Goal: Information Seeking & Learning: Learn about a topic

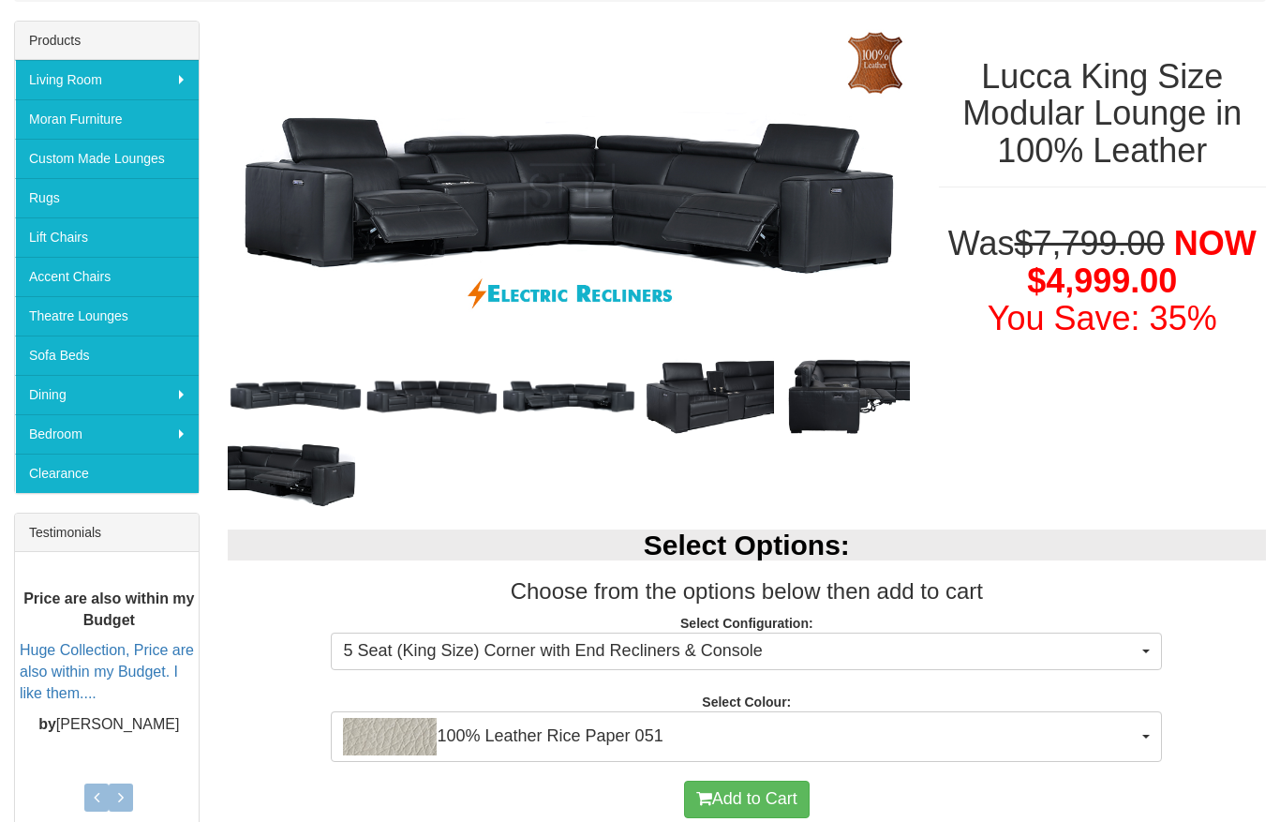
scroll to position [291, 0]
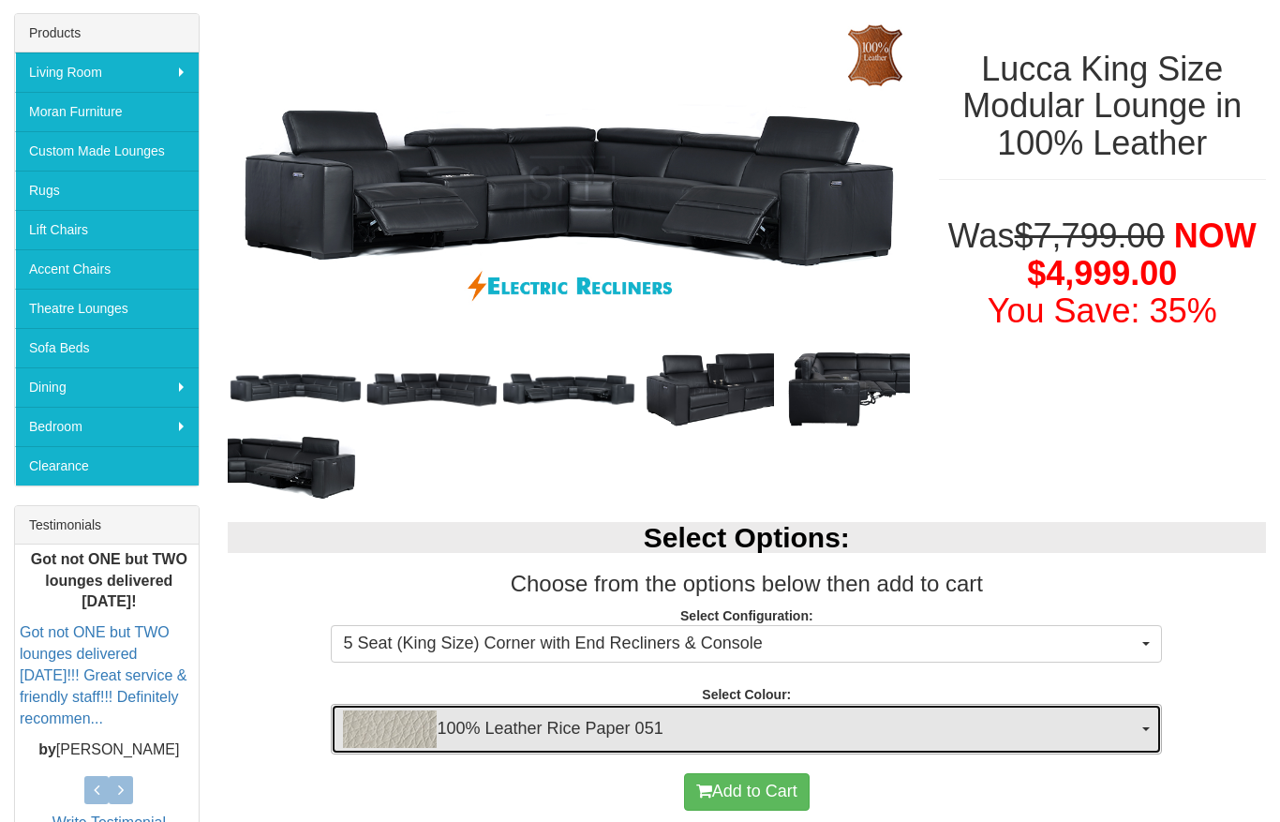
click at [1097, 725] on span "100% Leather Rice Paper 051" at bounding box center [740, 728] width 795 height 37
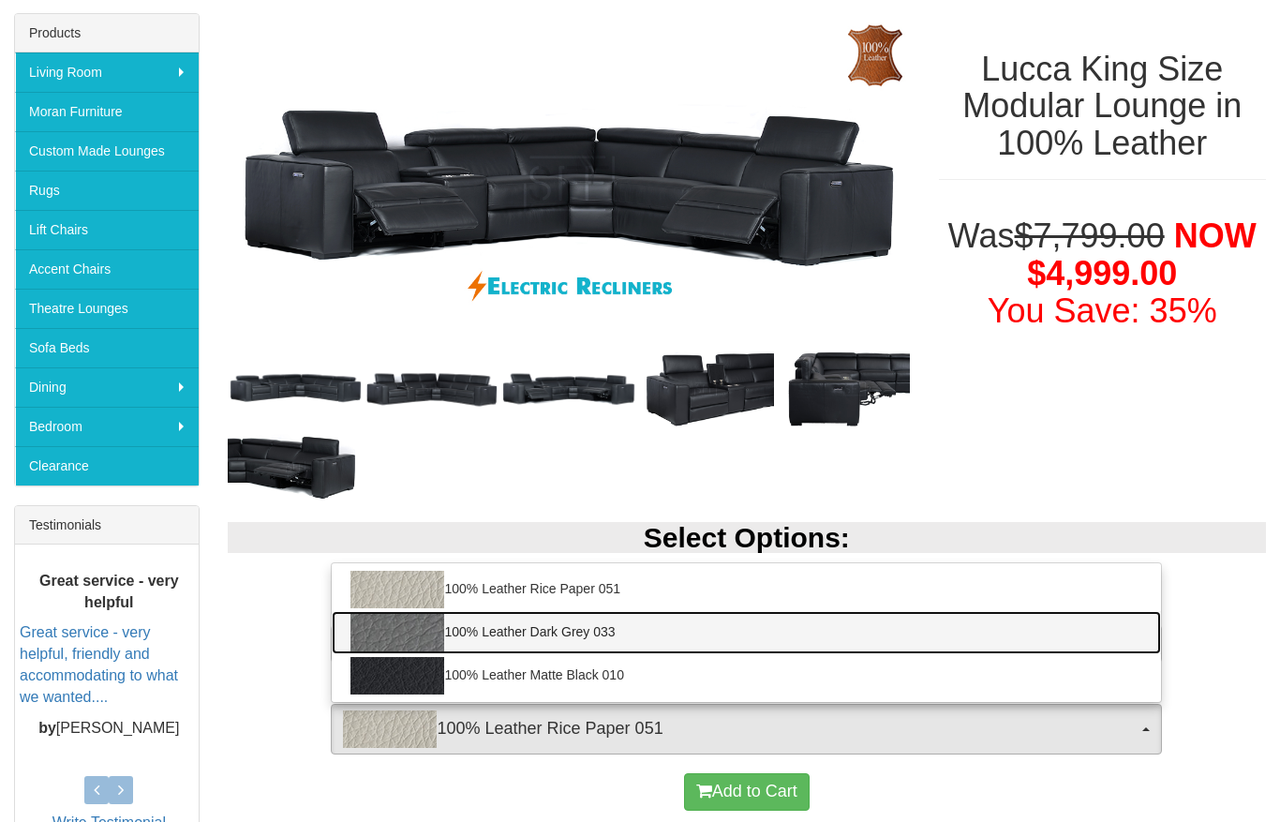
click at [595, 635] on link "100% Leather Dark Grey 033" at bounding box center [746, 632] width 829 height 43
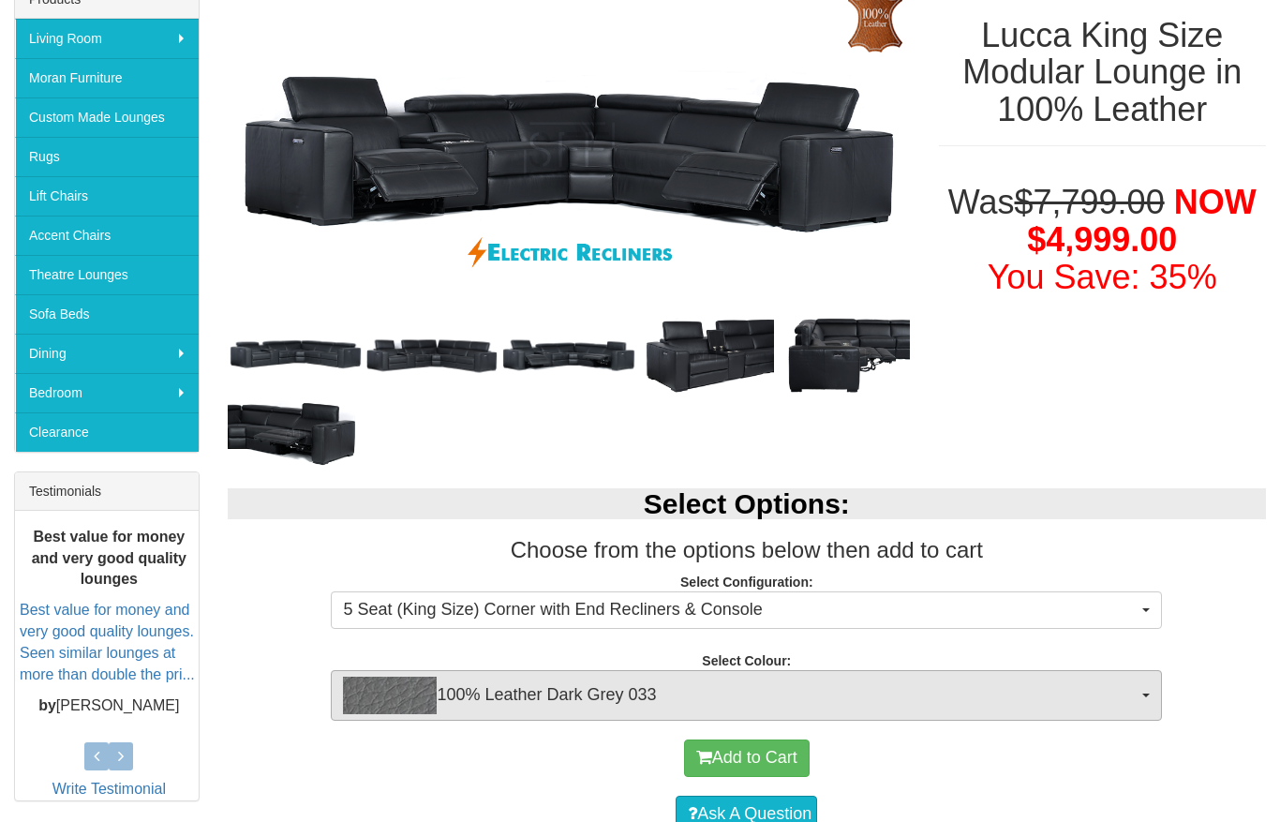
scroll to position [417, 0]
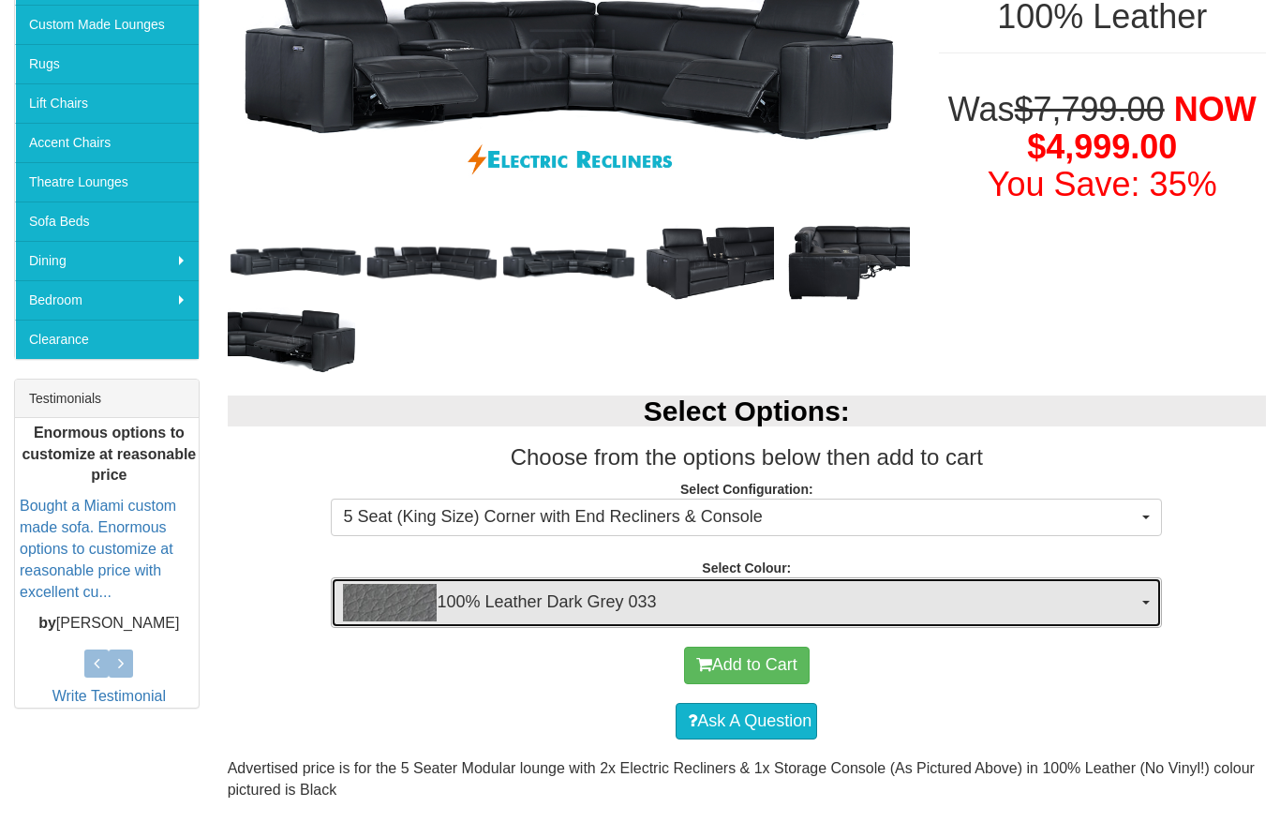
click at [1132, 605] on span "100% Leather Dark Grey 033" at bounding box center [740, 602] width 795 height 37
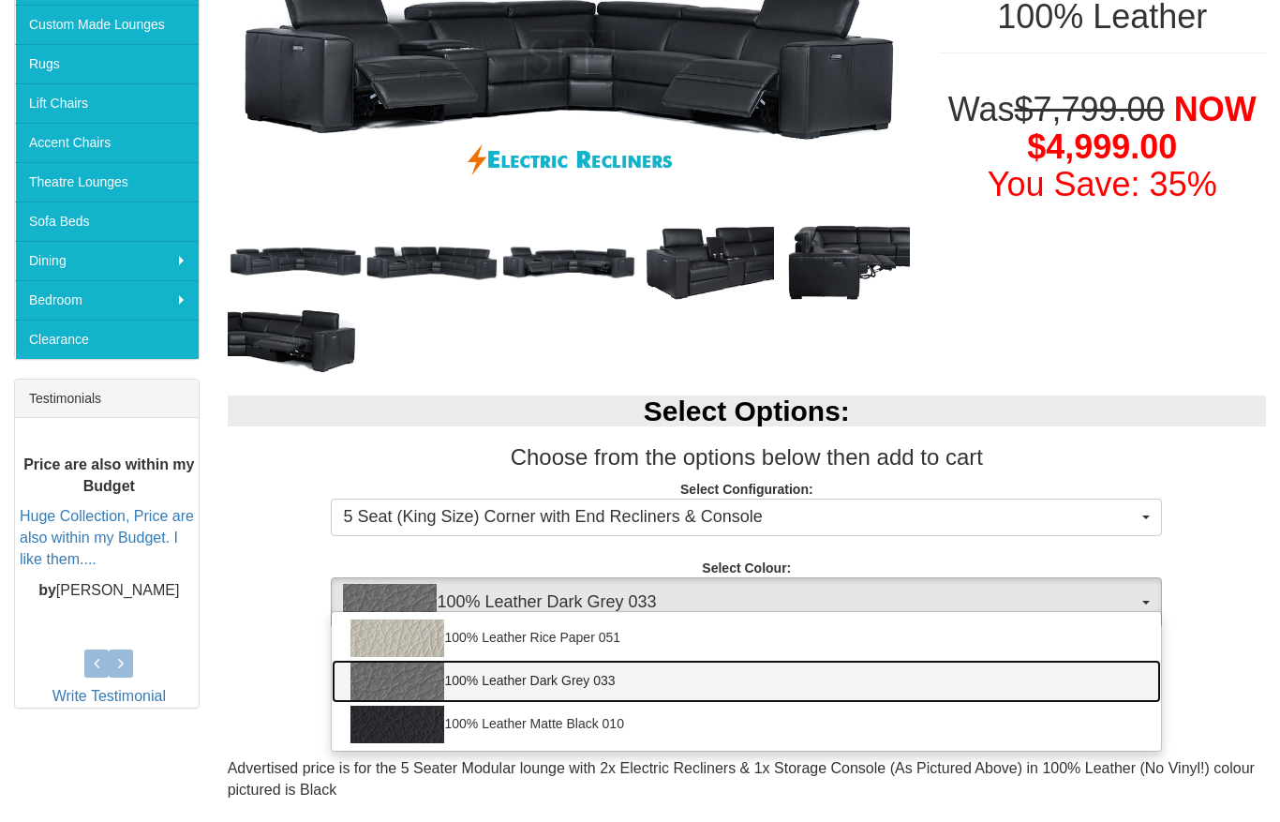
click at [679, 688] on link "100% Leather Dark Grey 033" at bounding box center [746, 681] width 829 height 43
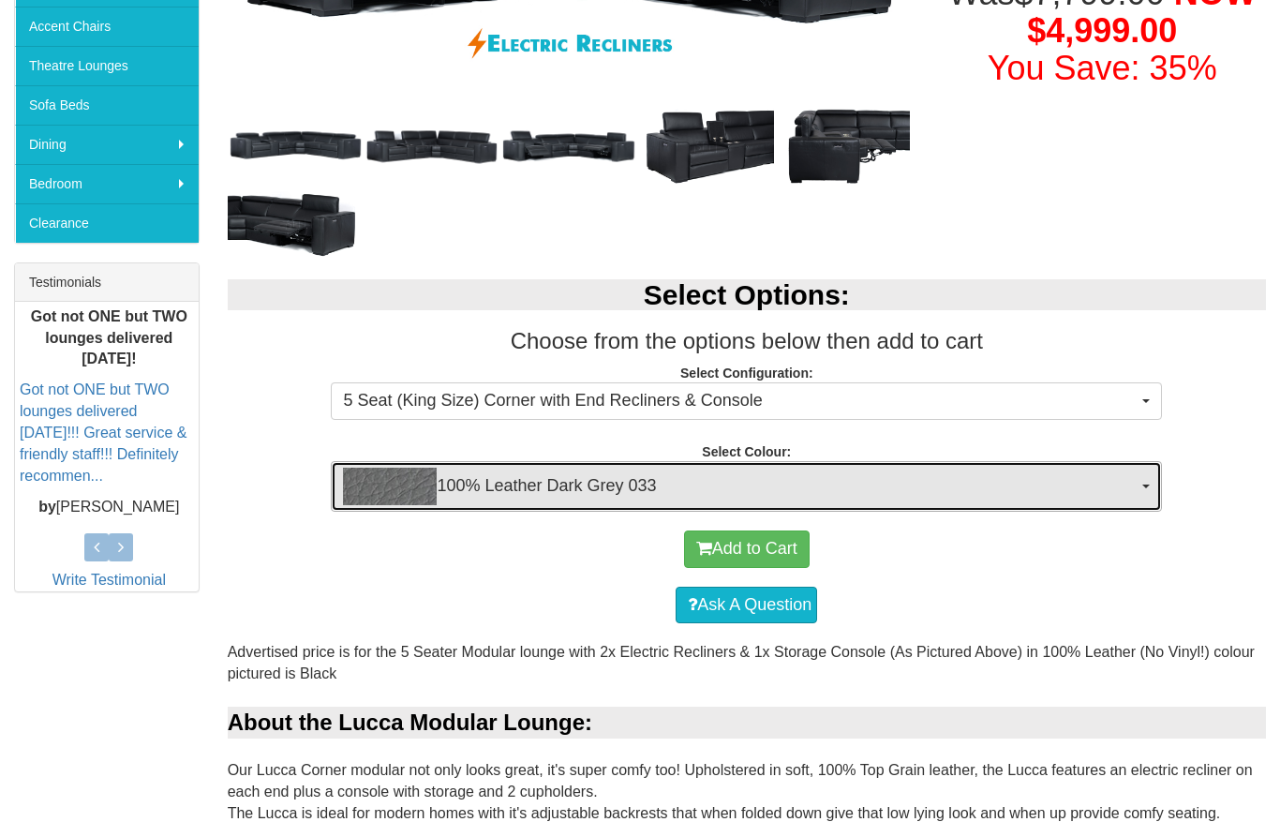
scroll to position [522, 0]
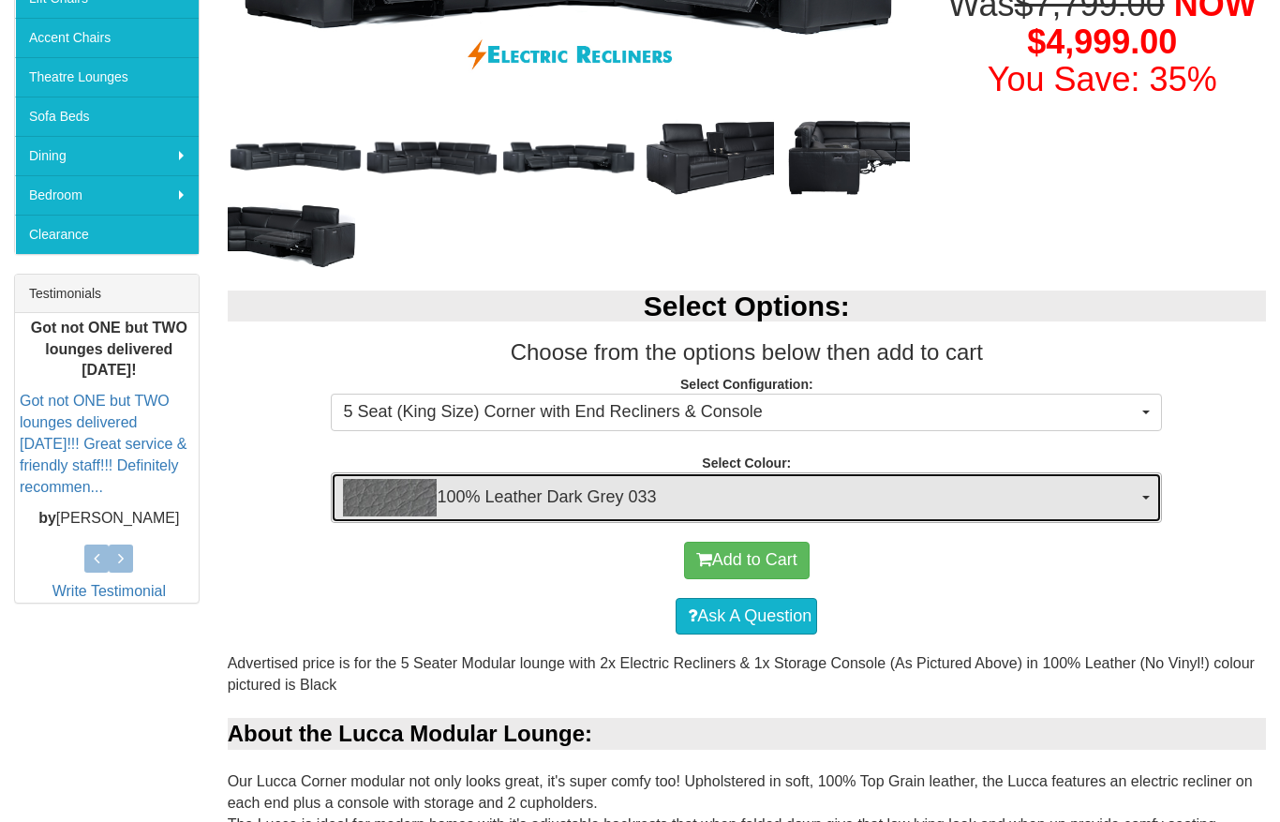
click at [474, 486] on span "100% Leather Dark Grey 033" at bounding box center [740, 497] width 795 height 37
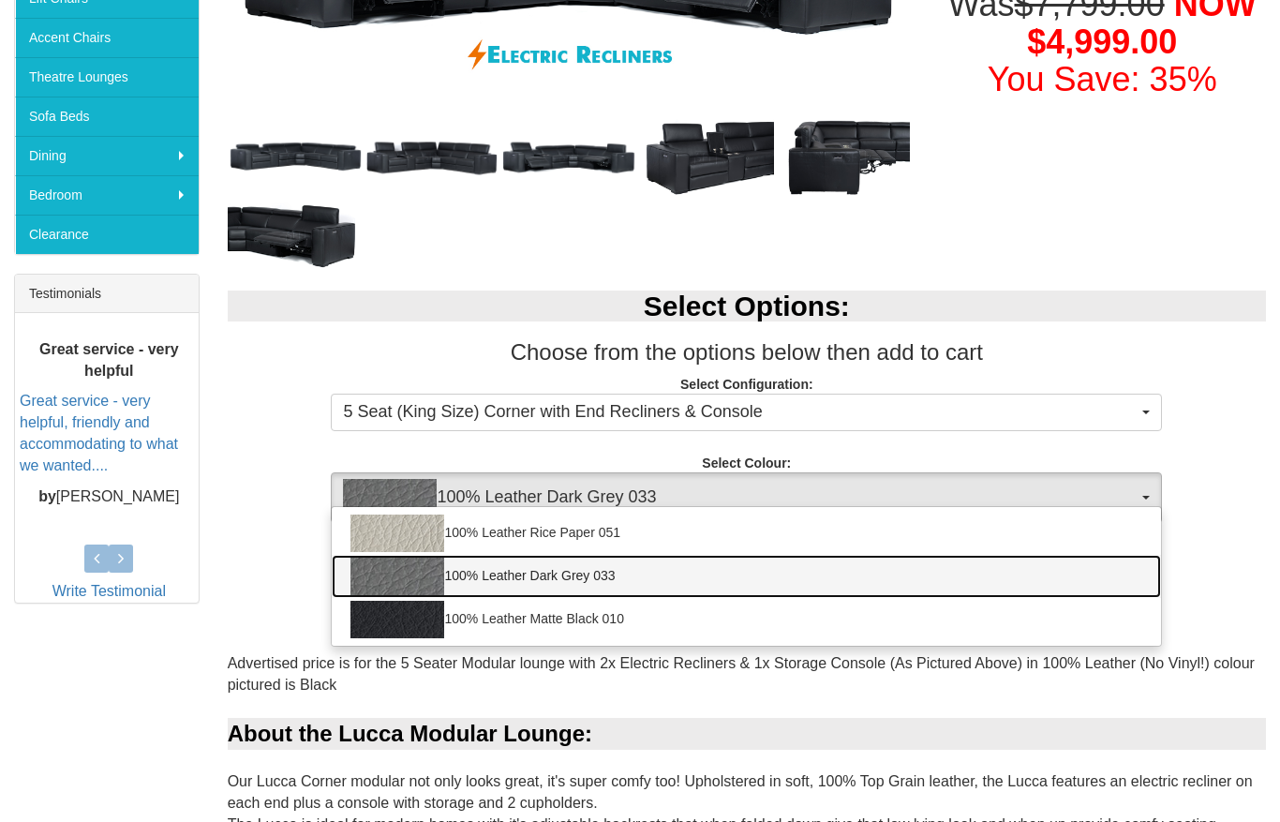
click at [537, 586] on link "100% Leather Dark Grey 033" at bounding box center [746, 576] width 829 height 43
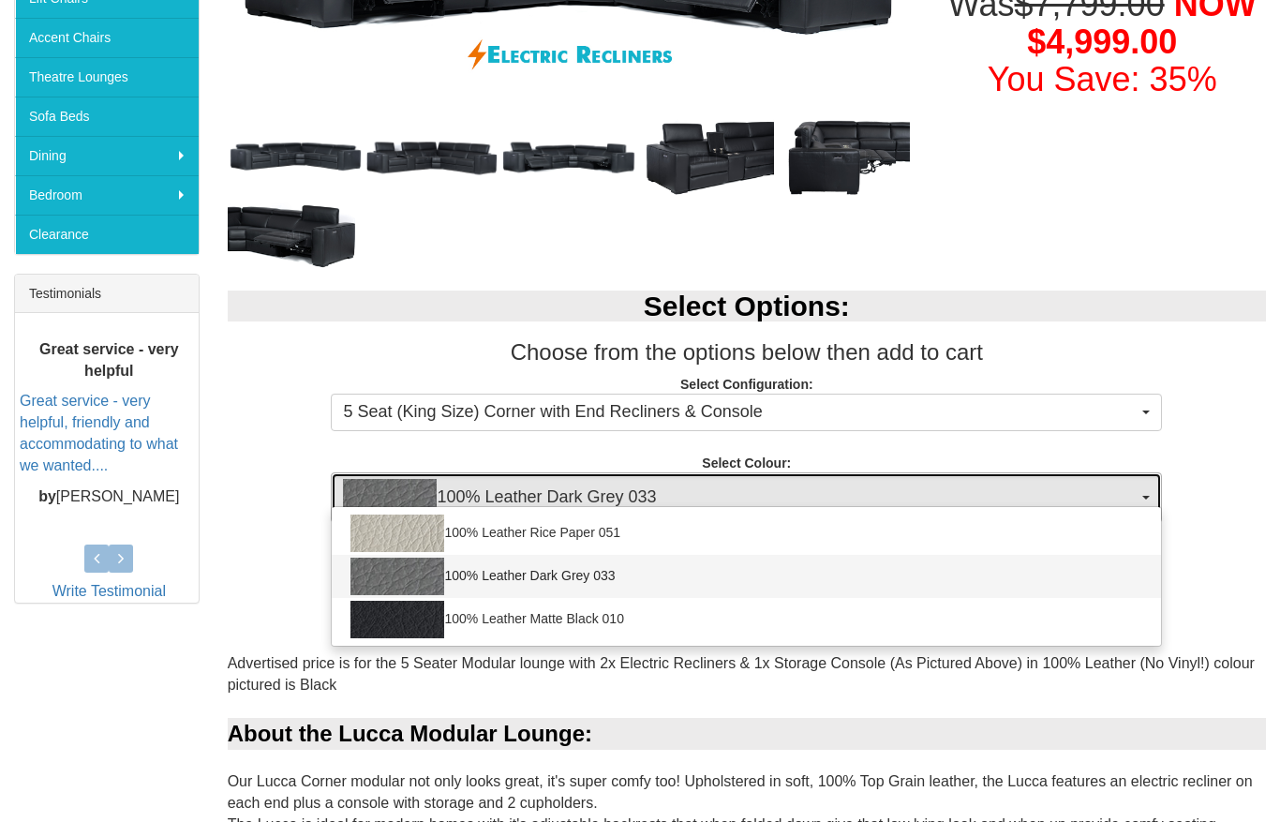
select select "2021"
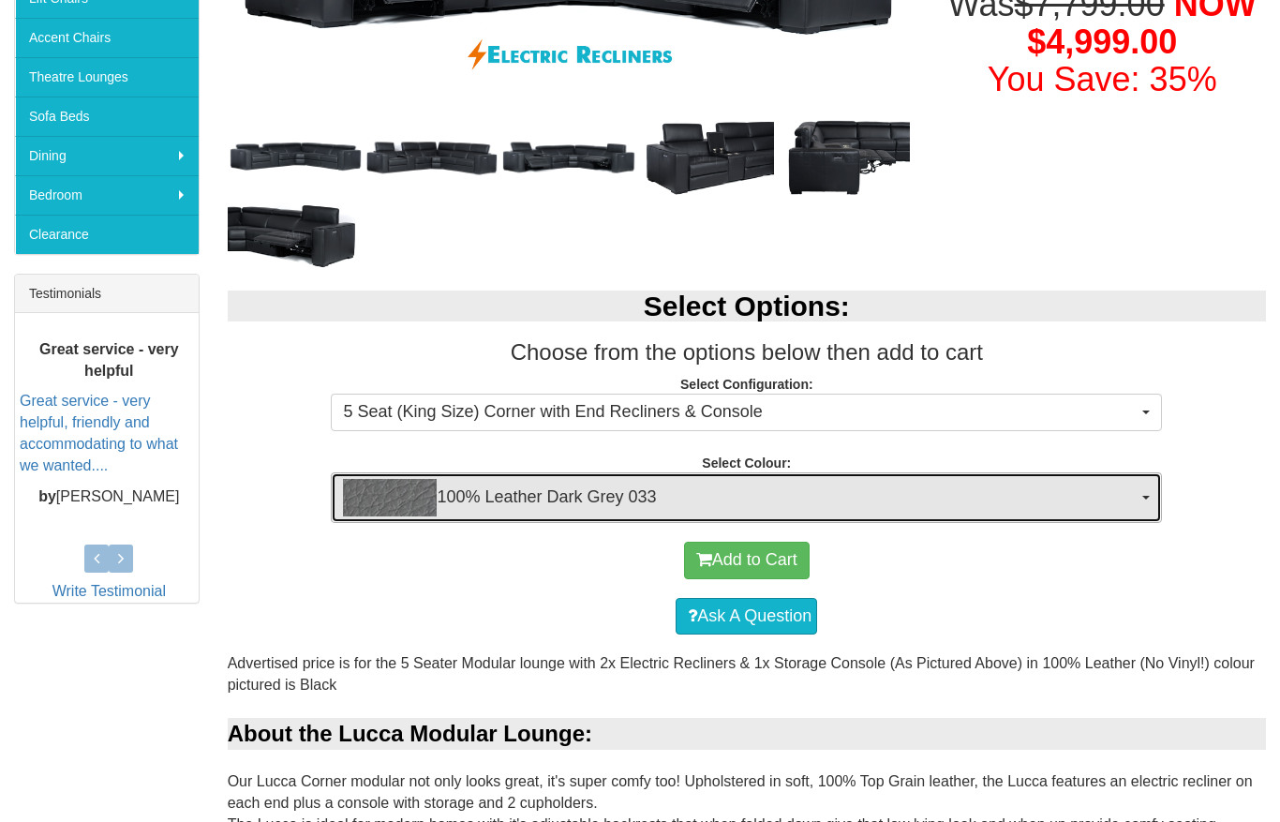
click at [1113, 500] on span "100% Leather Dark Grey 033" at bounding box center [740, 497] width 795 height 37
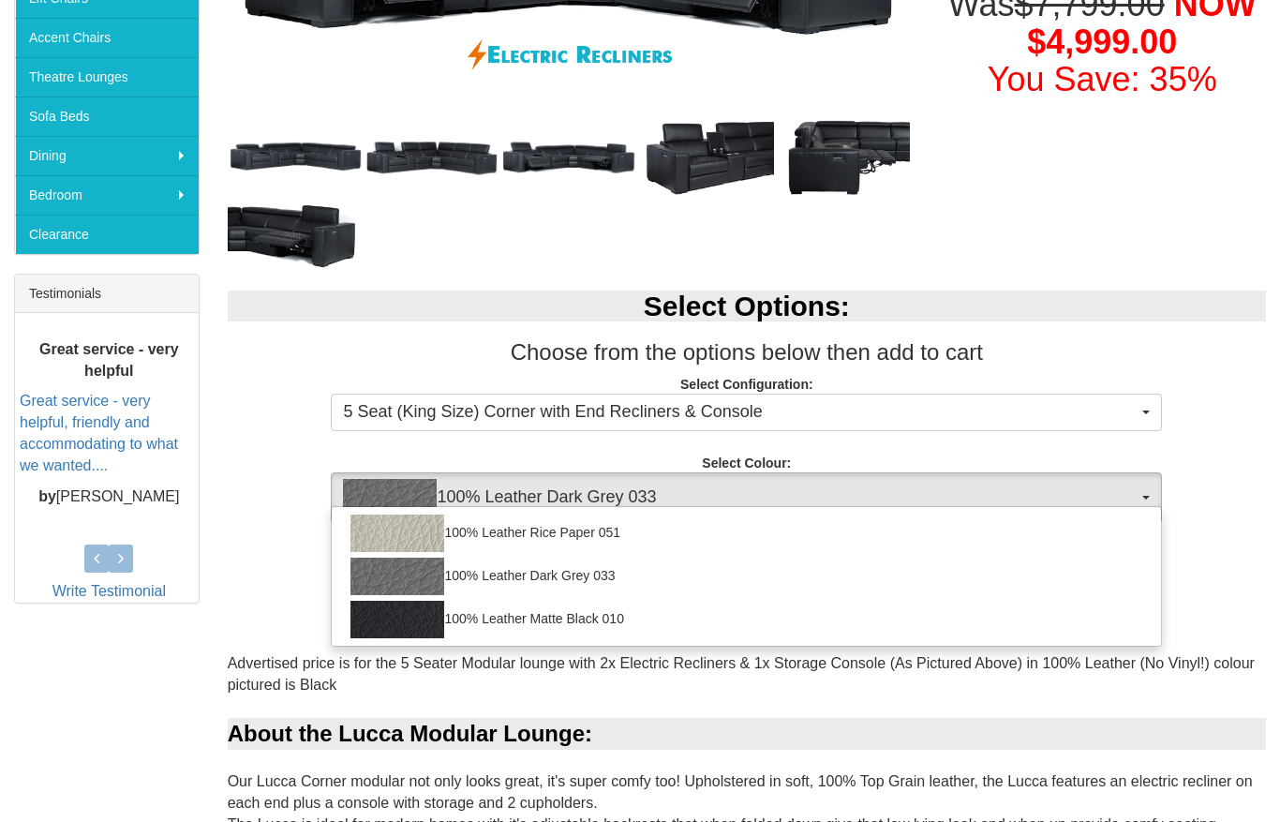
click at [1238, 396] on p "Select Configuration: 5 Seat (King Size) Corner with End Recliners & Console 5 …" at bounding box center [747, 400] width 1039 height 51
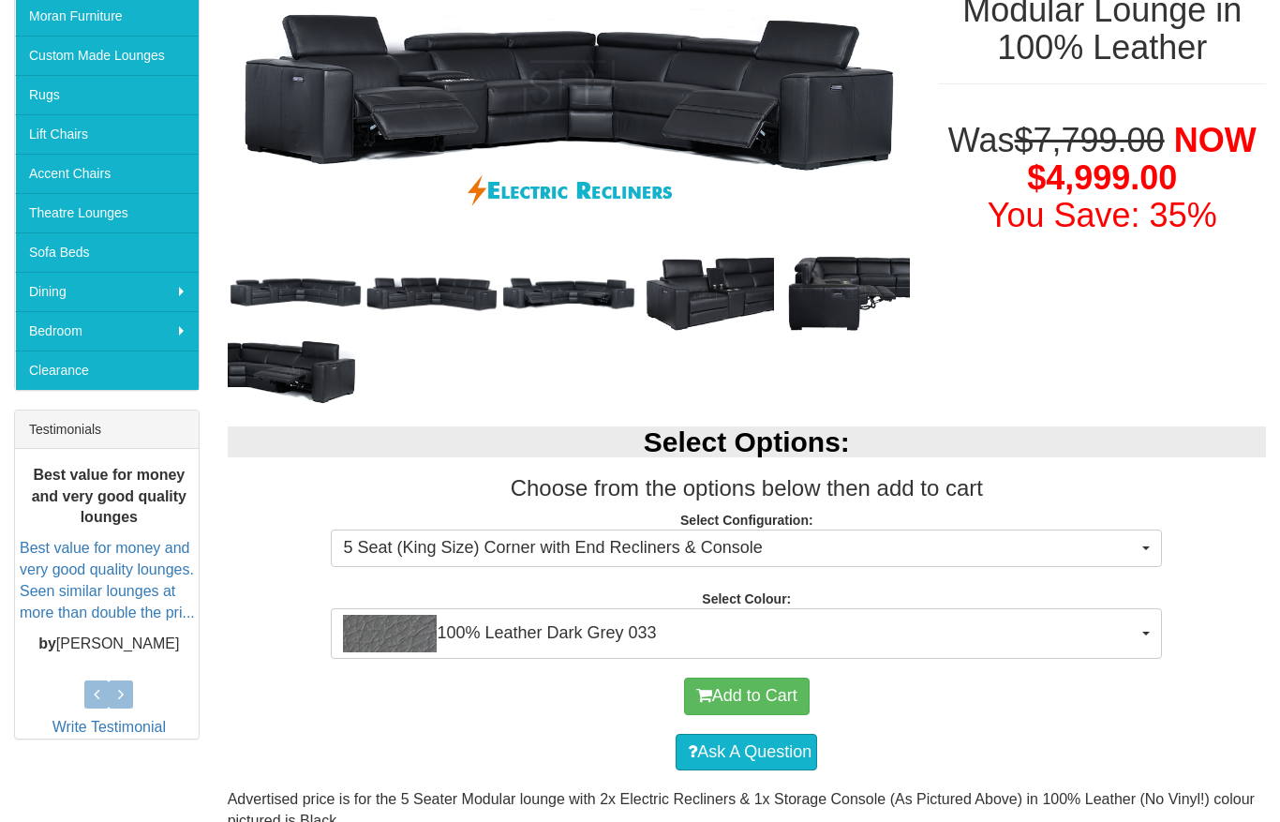
scroll to position [21, 0]
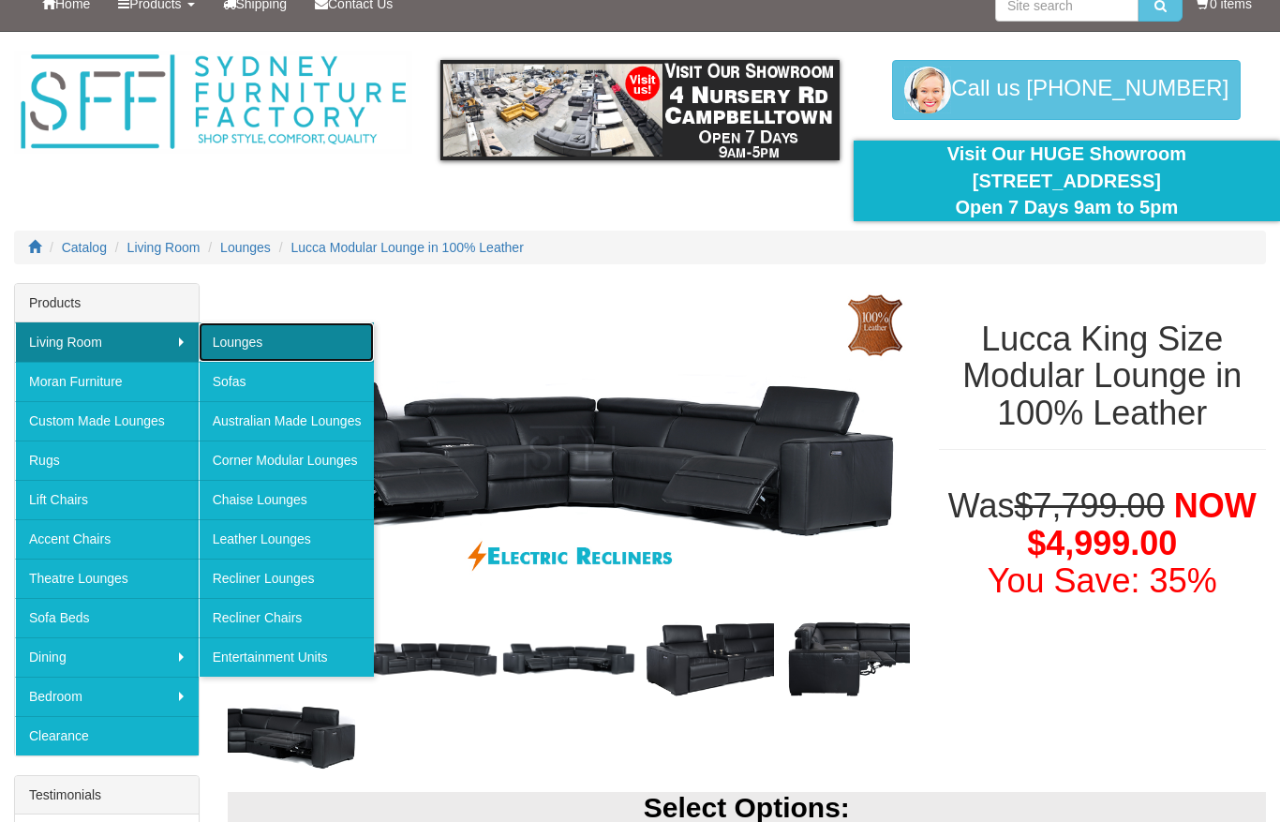
click at [314, 352] on link "Lounges" at bounding box center [287, 341] width 176 height 39
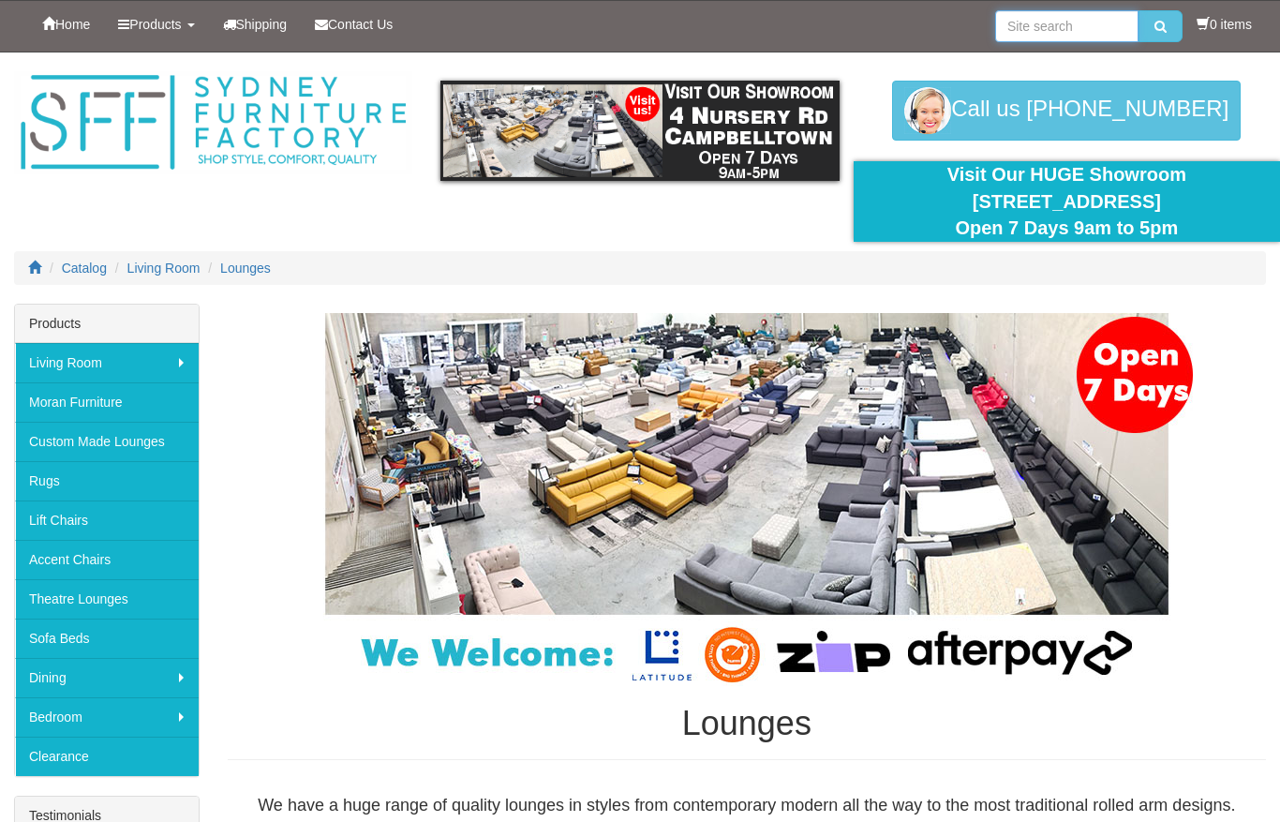
click at [1062, 35] on input "search" at bounding box center [1066, 26] width 143 height 32
type input "flinders"
click at [1139, 10] on button "submit" at bounding box center [1161, 26] width 44 height 32
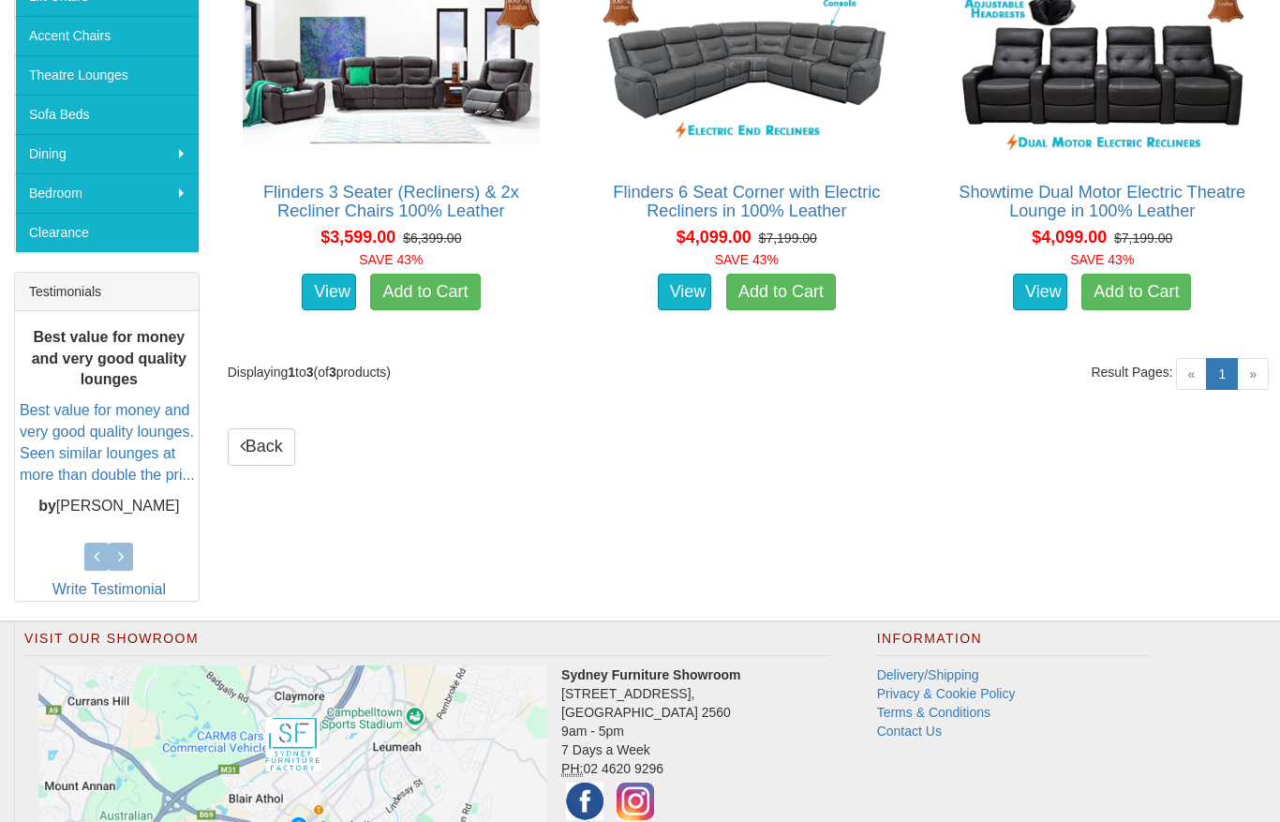
scroll to position [329, 0]
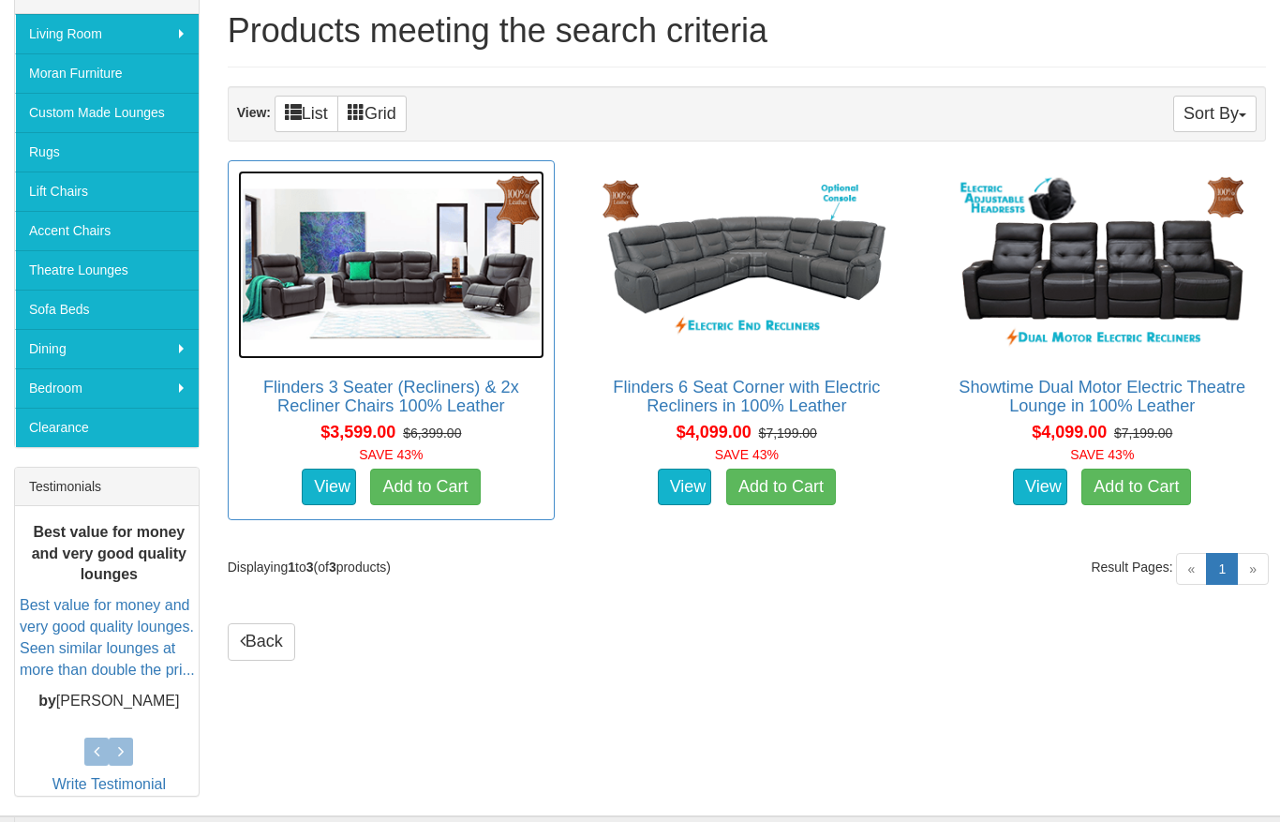
click at [416, 291] on img at bounding box center [391, 264] width 306 height 187
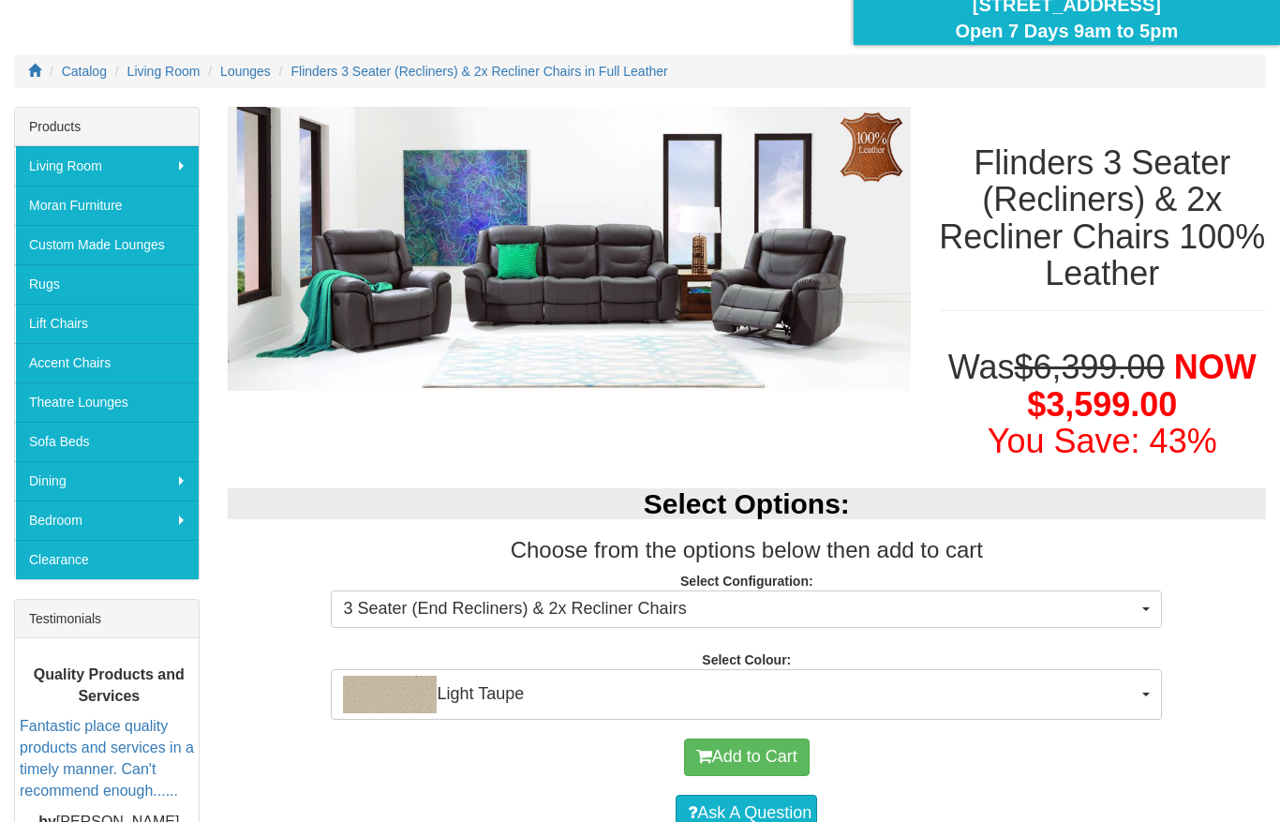
scroll to position [290, 0]
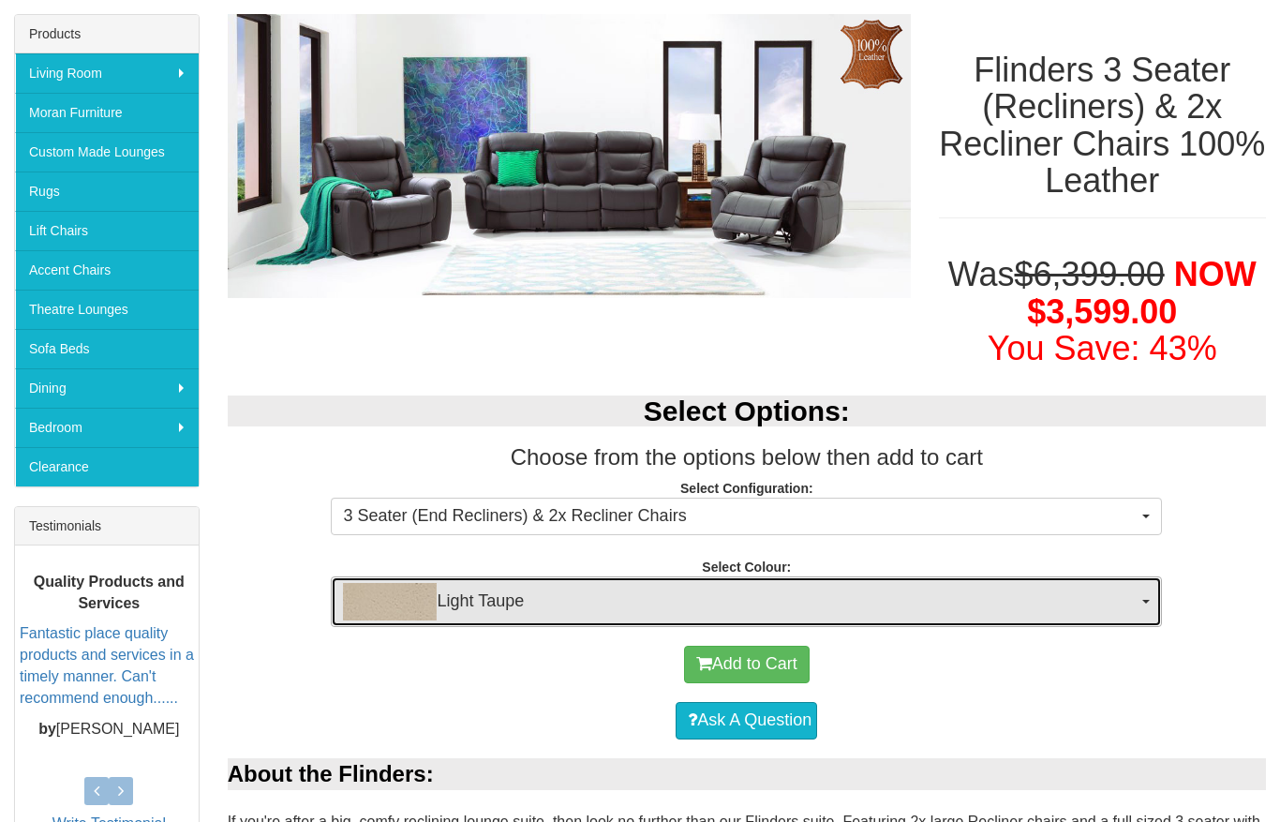
click at [1108, 614] on span "Light Taupe" at bounding box center [740, 601] width 795 height 37
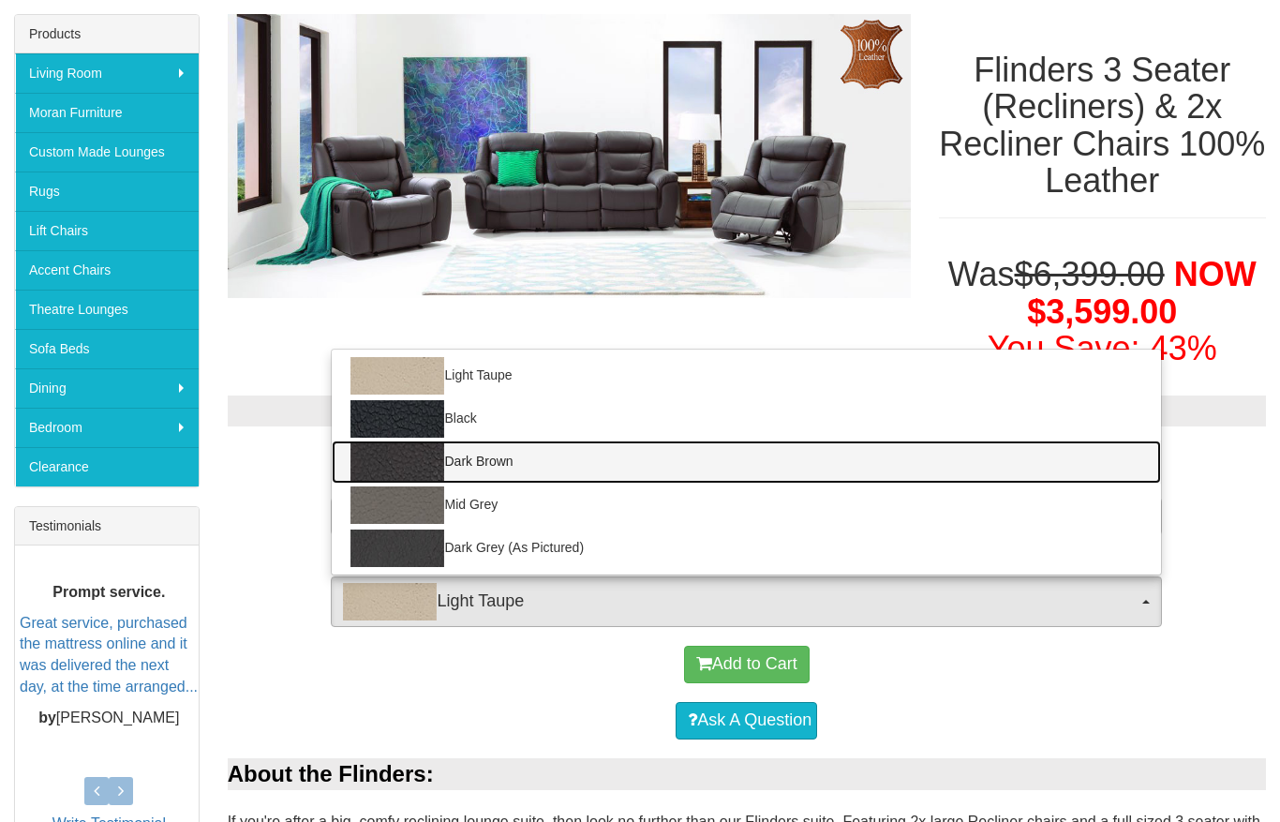
click at [473, 468] on link "Dark Brown" at bounding box center [746, 462] width 829 height 43
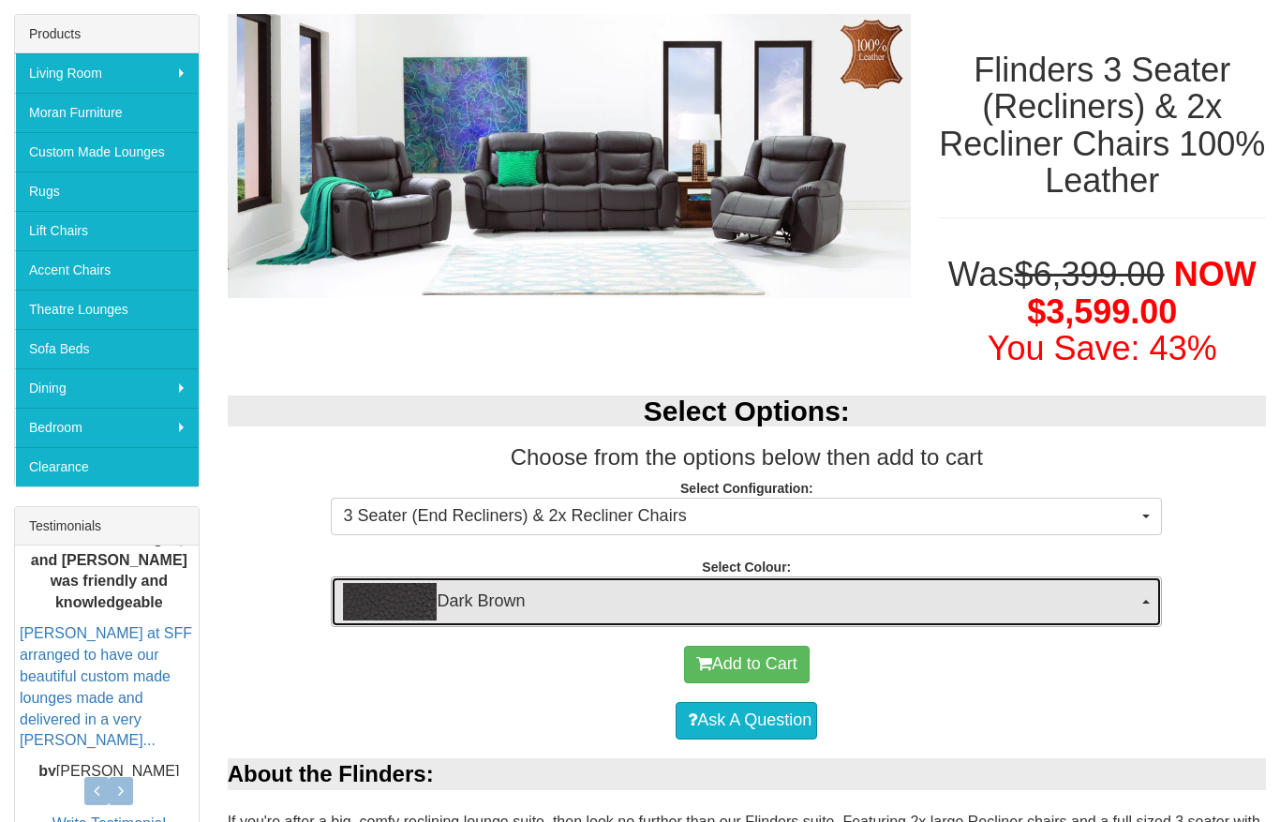
click at [1096, 605] on span "Dark Brown" at bounding box center [740, 601] width 795 height 37
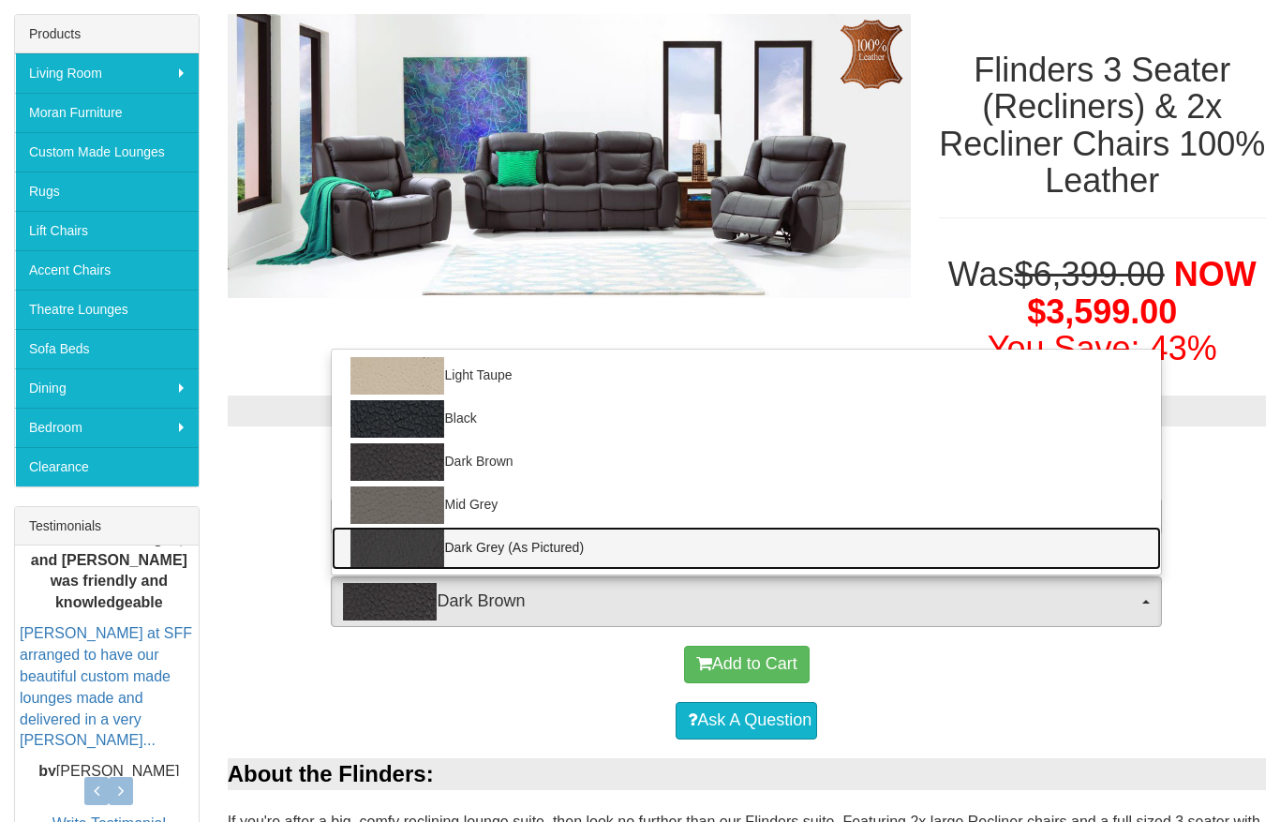
click at [495, 539] on link "Dark Grey (As Pictured)" at bounding box center [746, 548] width 829 height 43
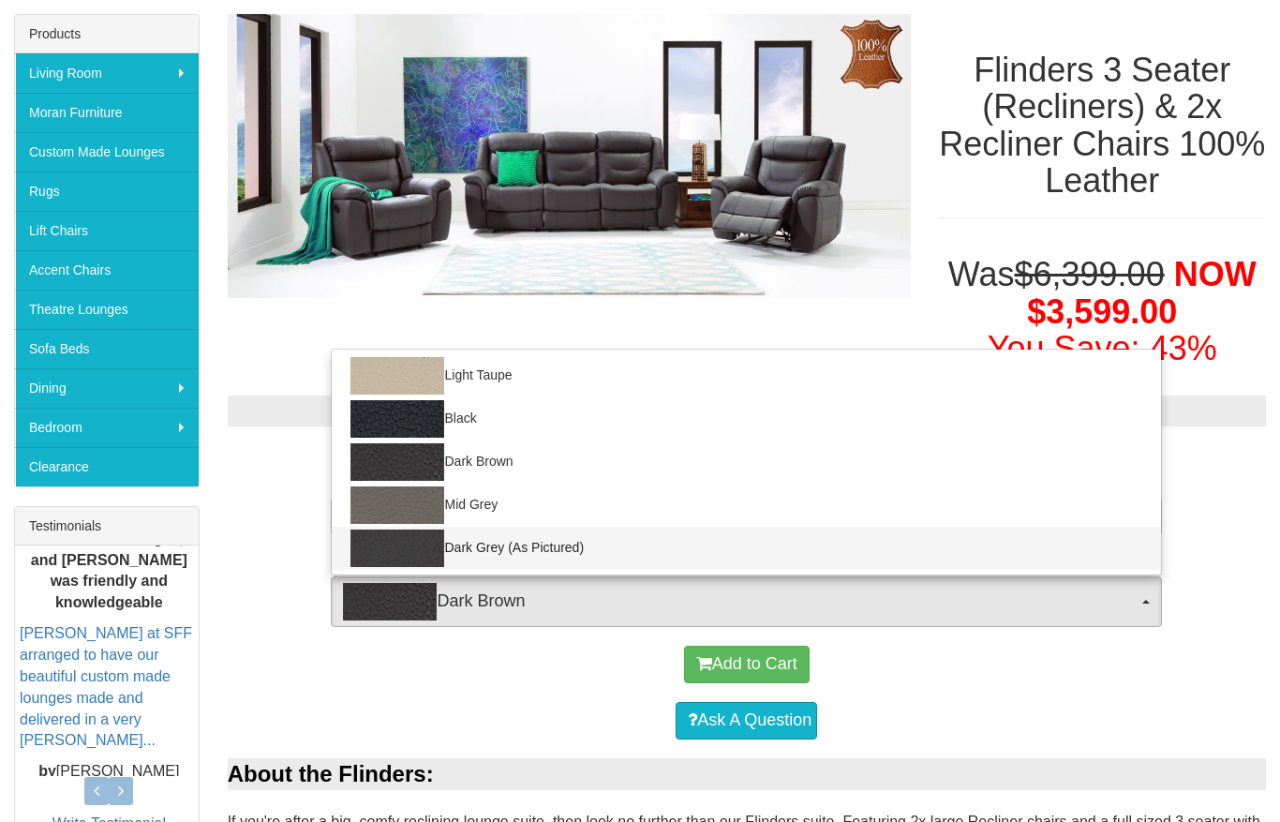
select select "1213"
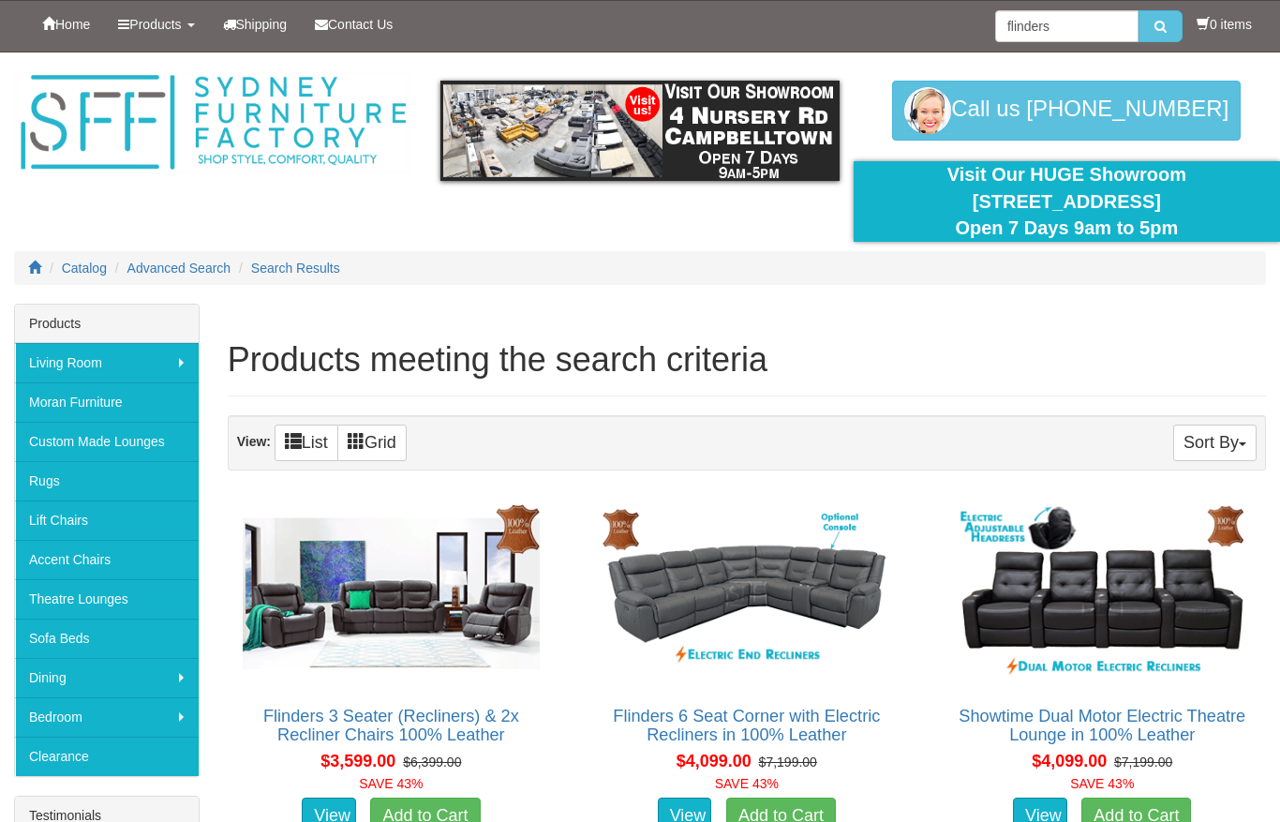
scroll to position [329, 0]
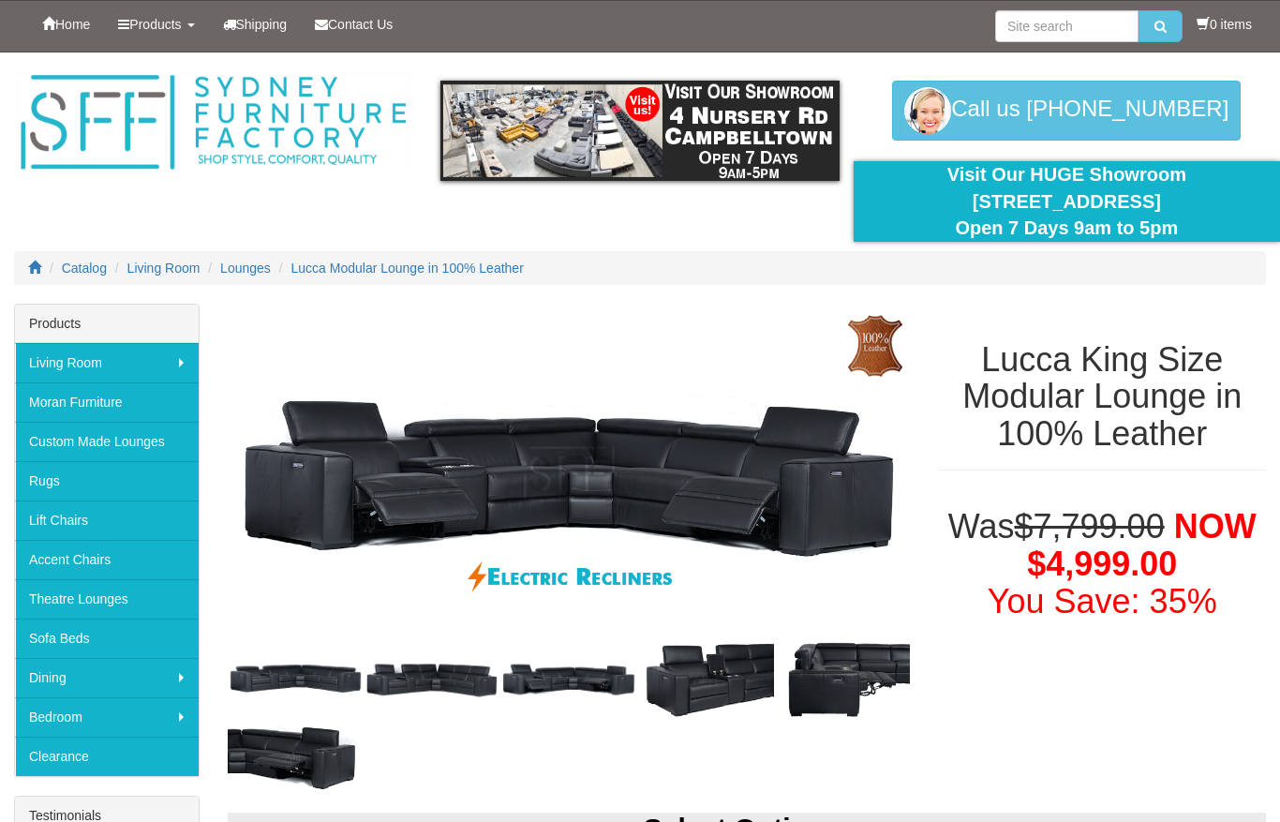
select select "2021"
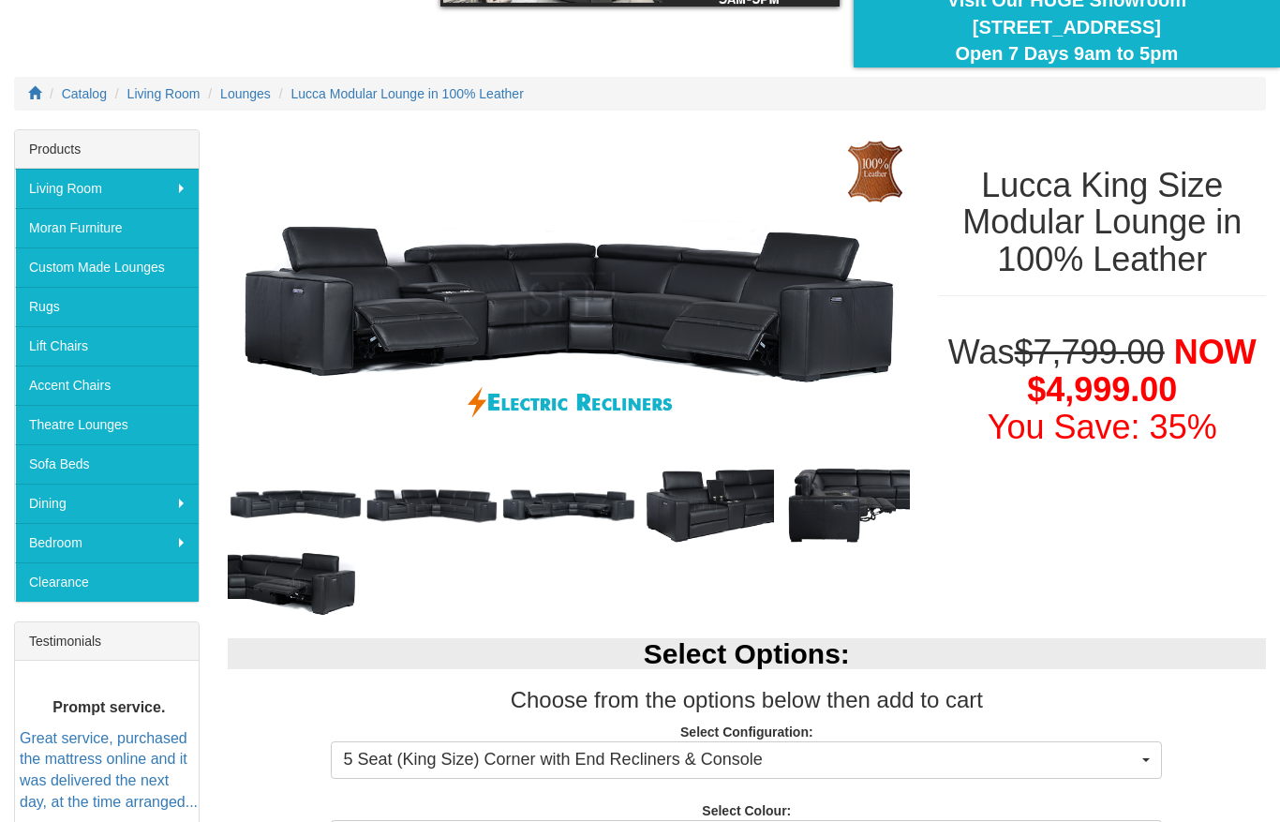
scroll to position [236, 0]
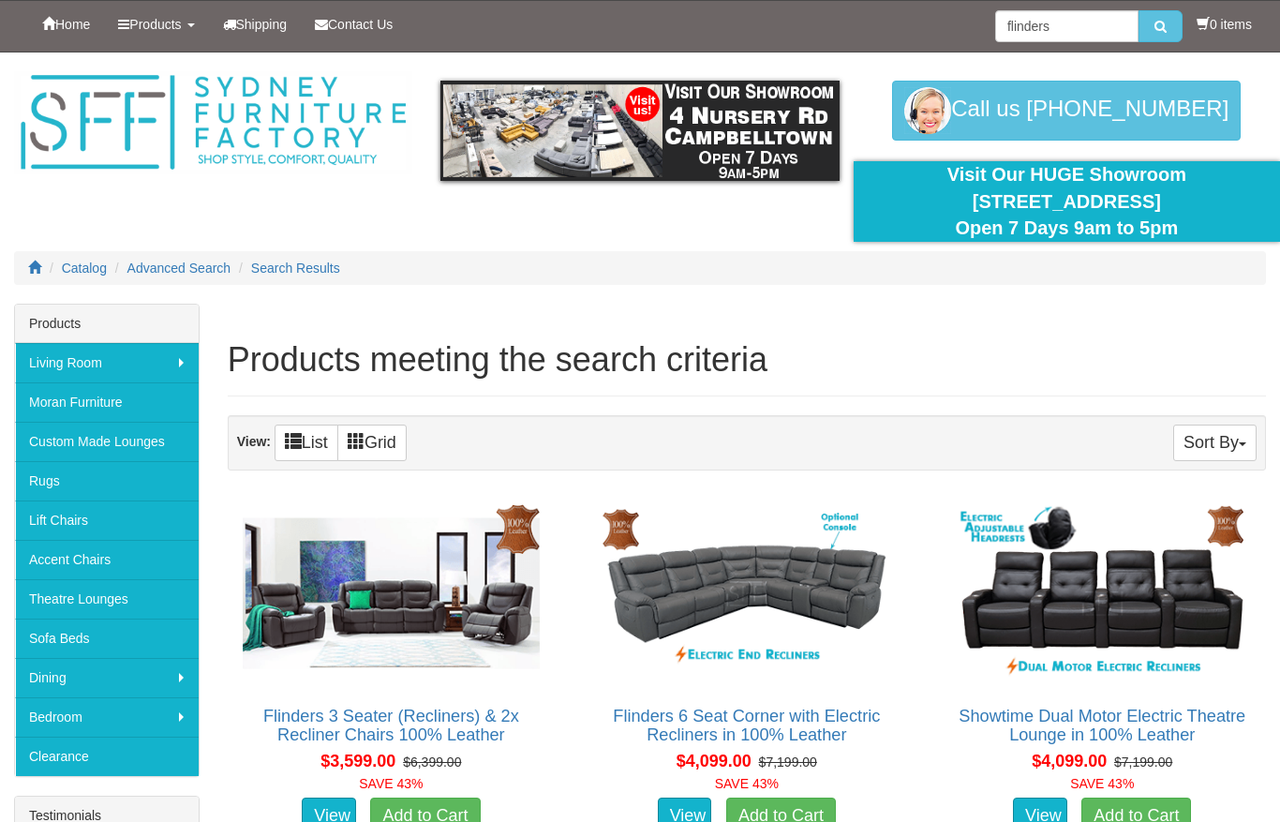
scroll to position [329, 0]
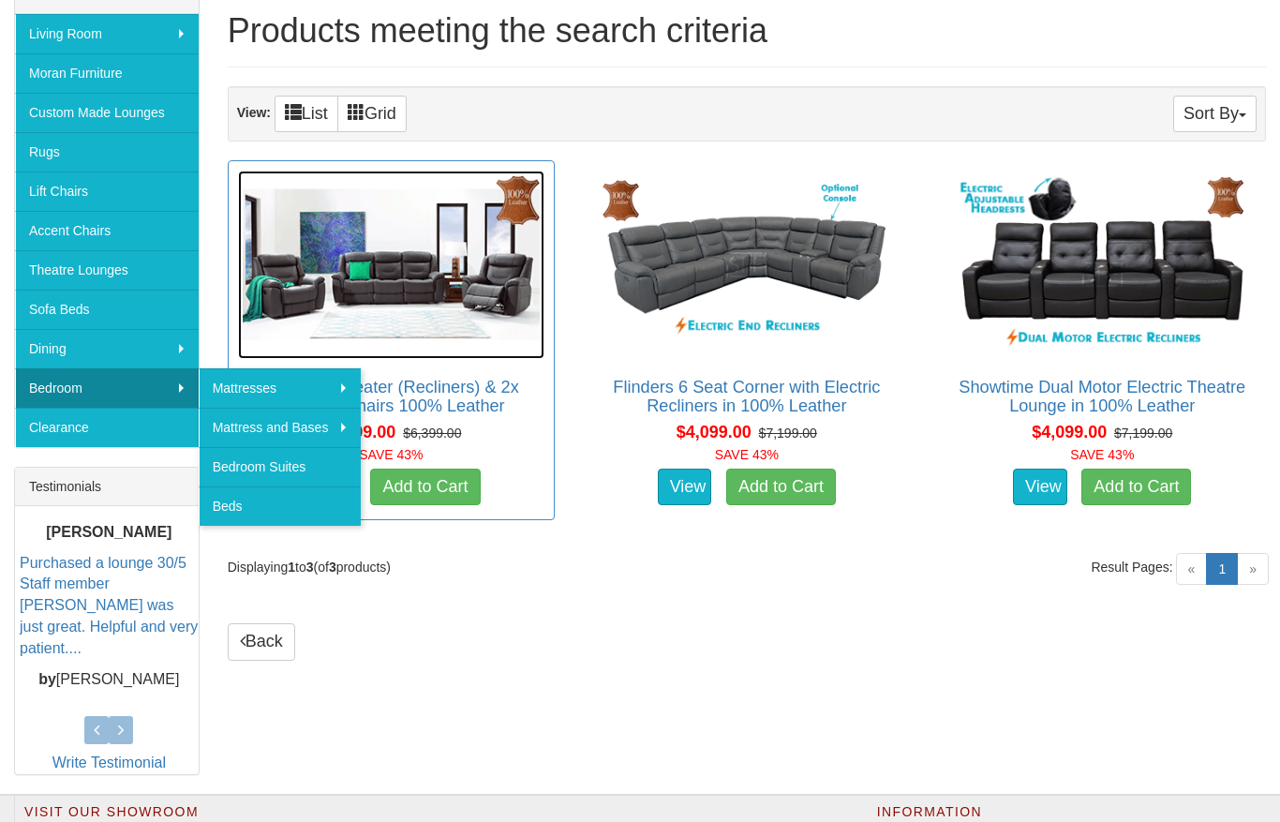
click at [387, 289] on img at bounding box center [391, 264] width 306 height 187
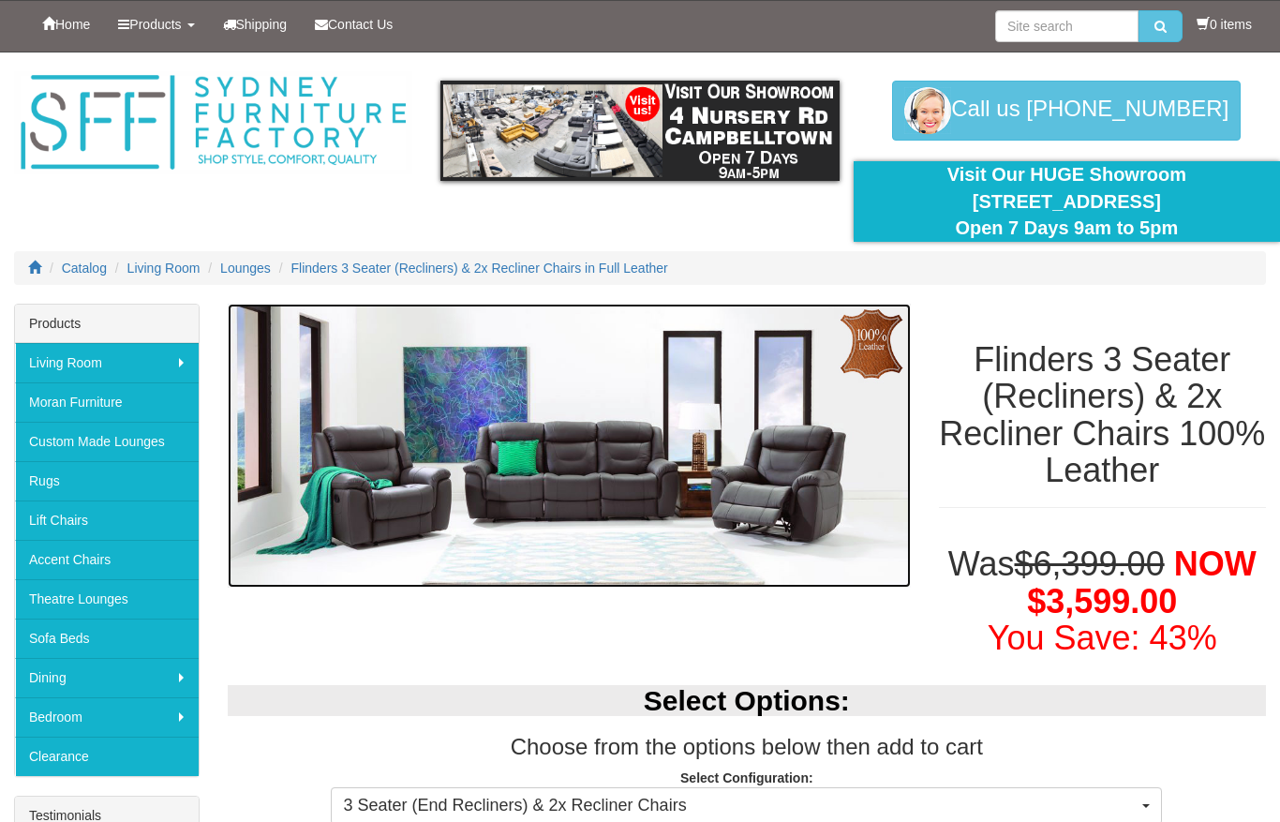
click at [555, 487] on img at bounding box center [569, 446] width 683 height 284
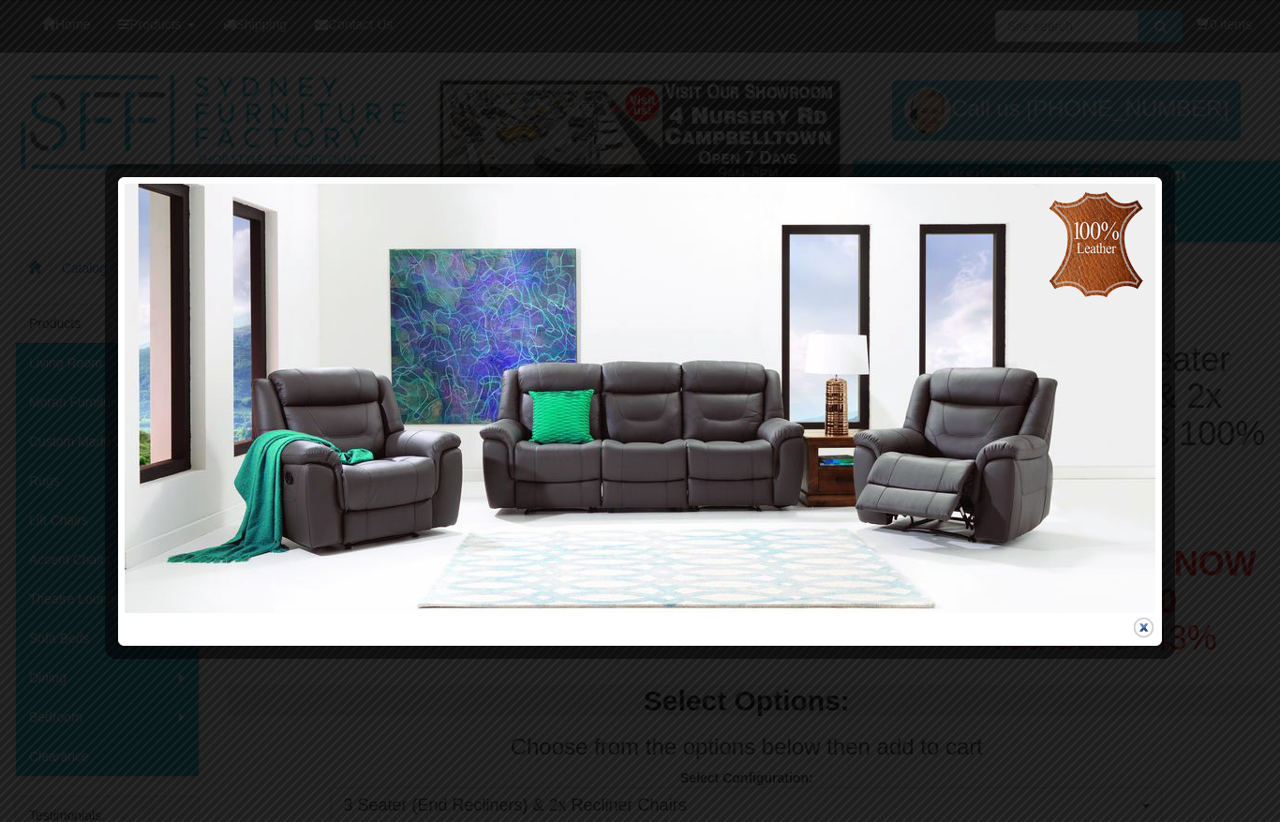
click at [1139, 633] on button "close" at bounding box center [1143, 627] width 23 height 23
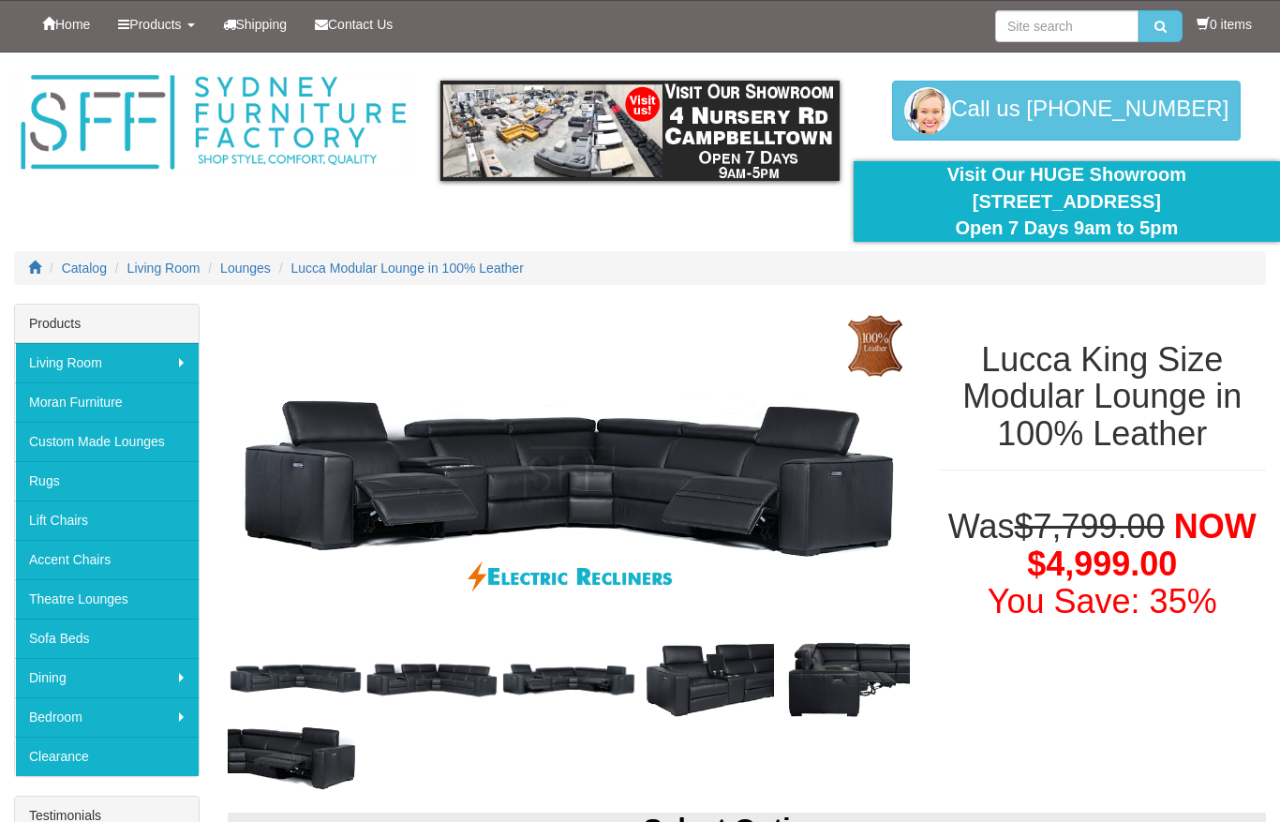
select select "2021"
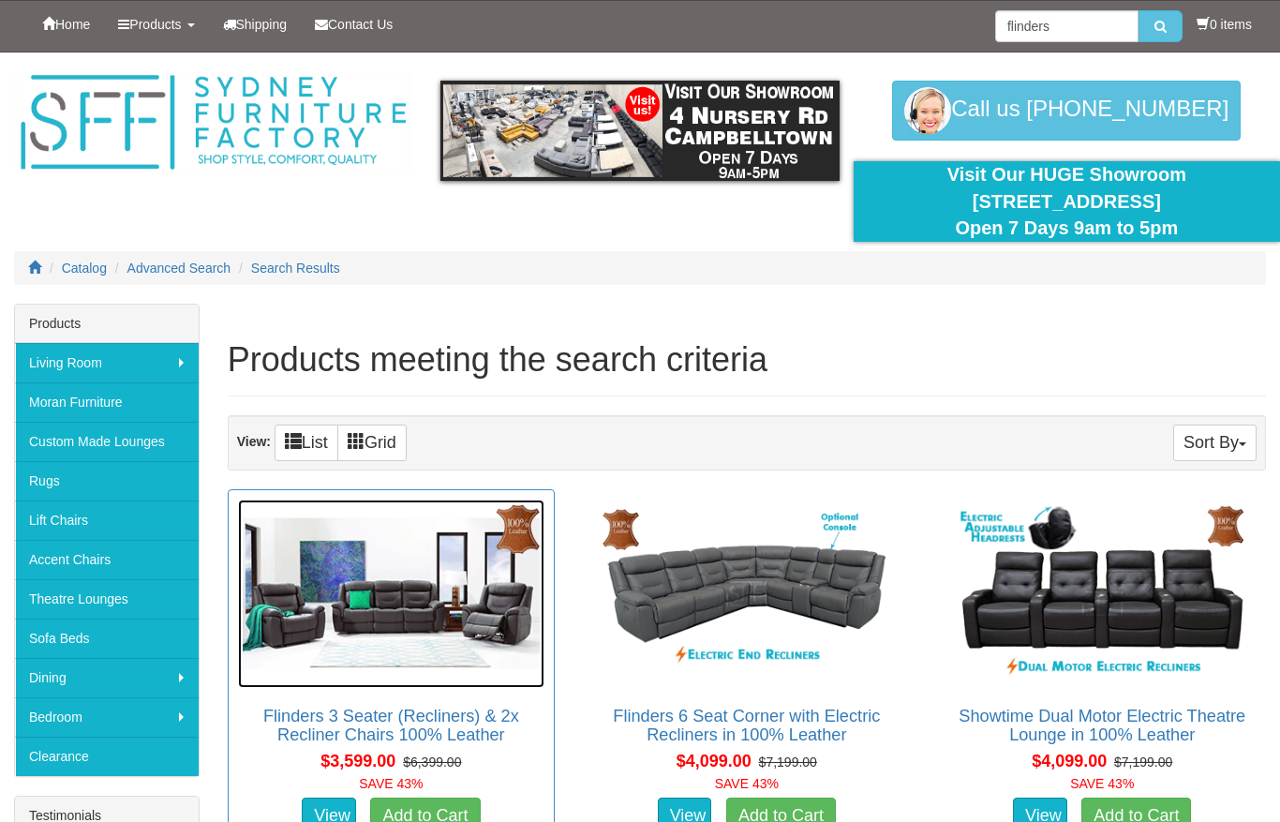
click at [391, 614] on img at bounding box center [391, 593] width 306 height 187
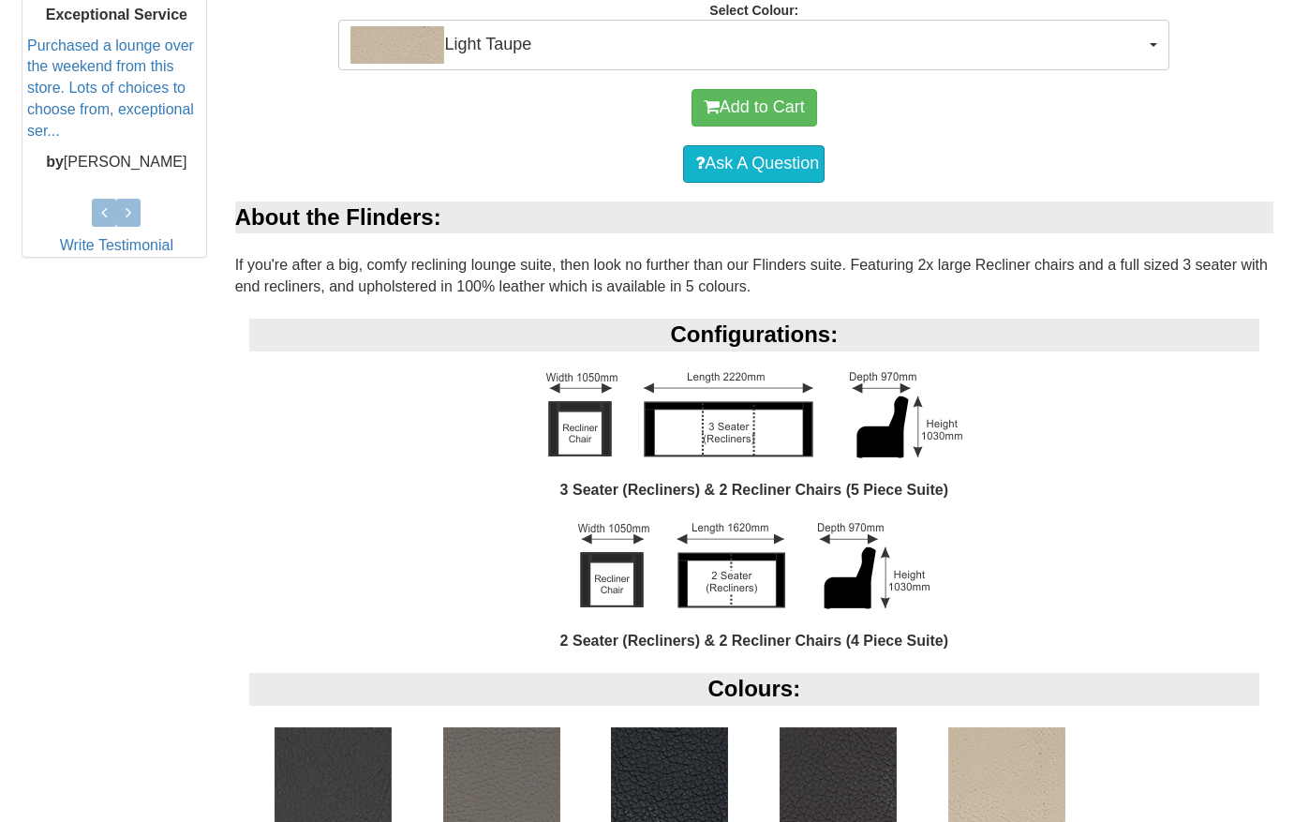
scroll to position [854, 0]
